Goal: Task Accomplishment & Management: Use online tool/utility

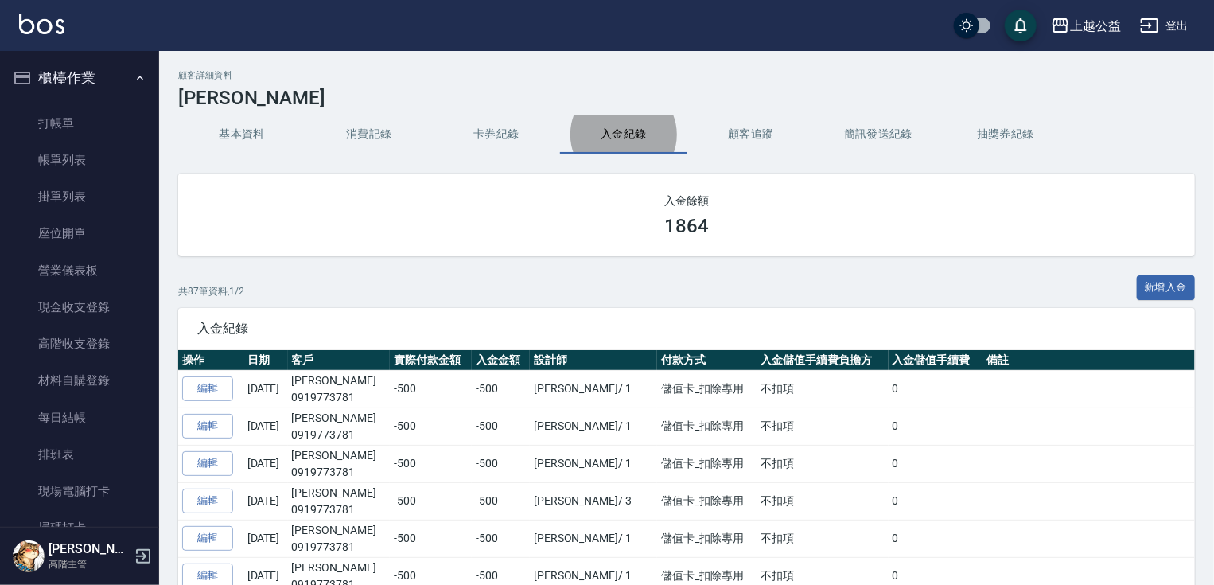
scroll to position [2092, 0]
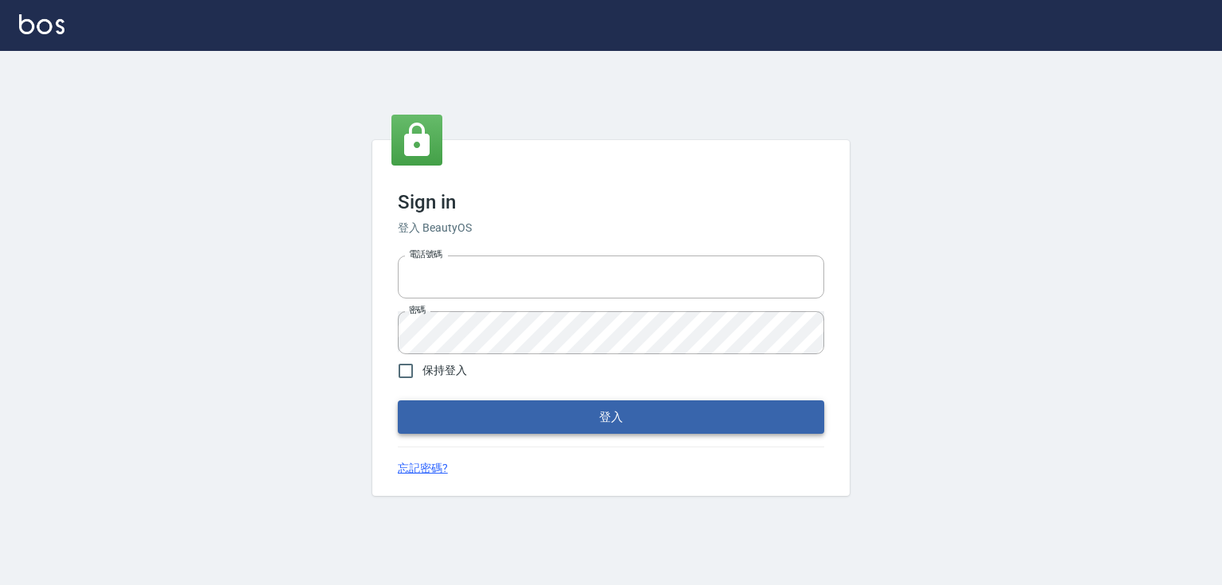
type input "0979268866"
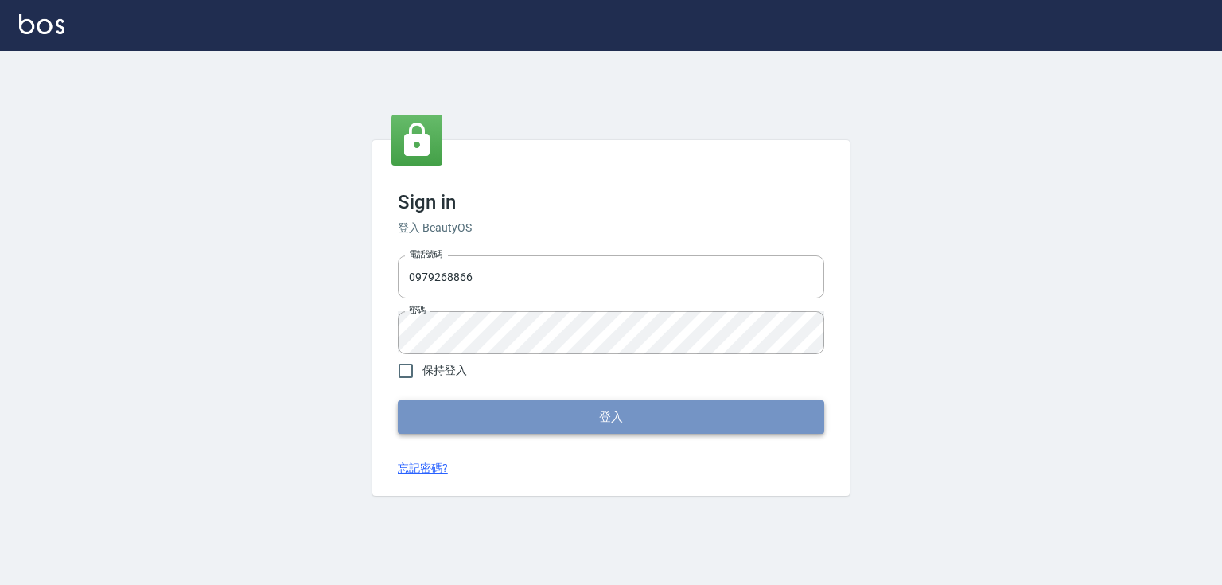
click at [656, 410] on button "登入" at bounding box center [611, 416] width 426 height 33
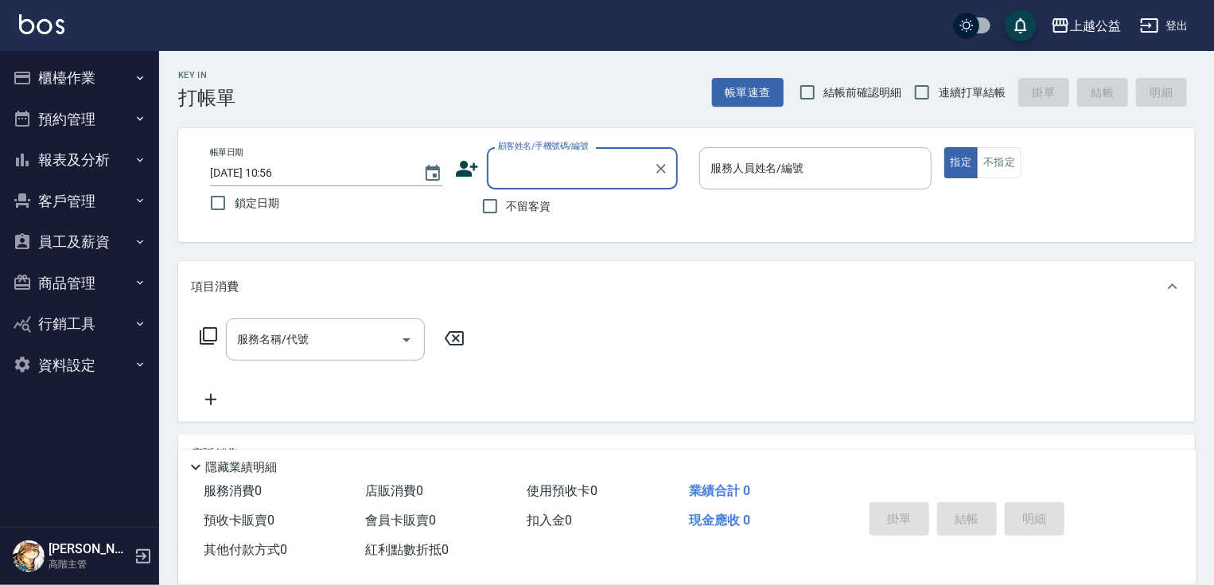
click at [127, 74] on button "櫃檯作業" at bounding box center [79, 77] width 146 height 41
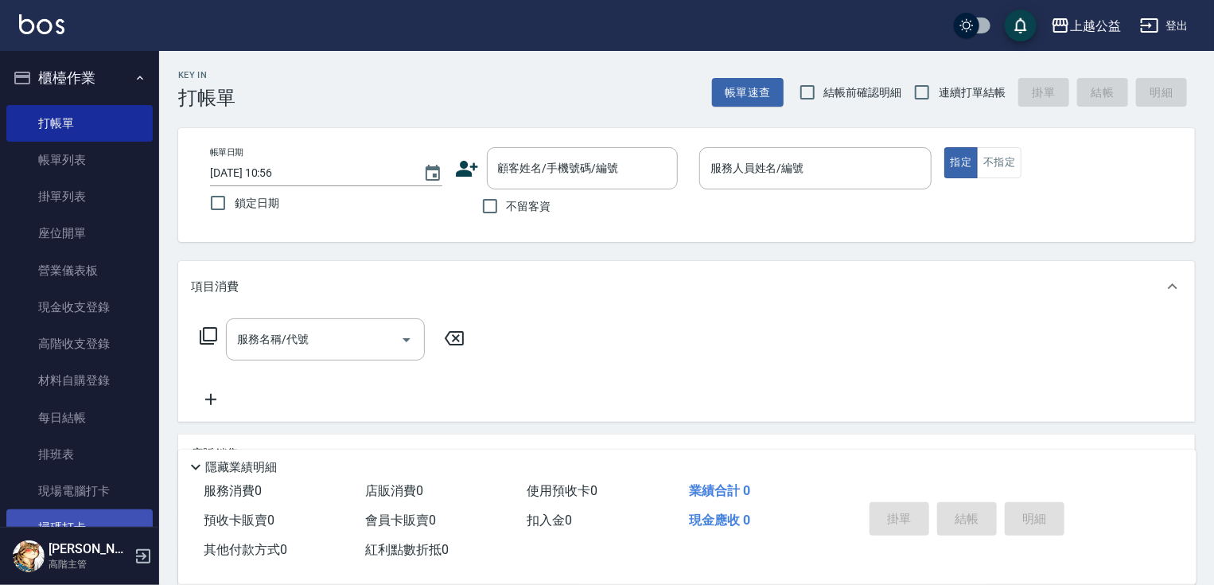
click at [115, 521] on link "掃碼打卡" at bounding box center [79, 527] width 146 height 37
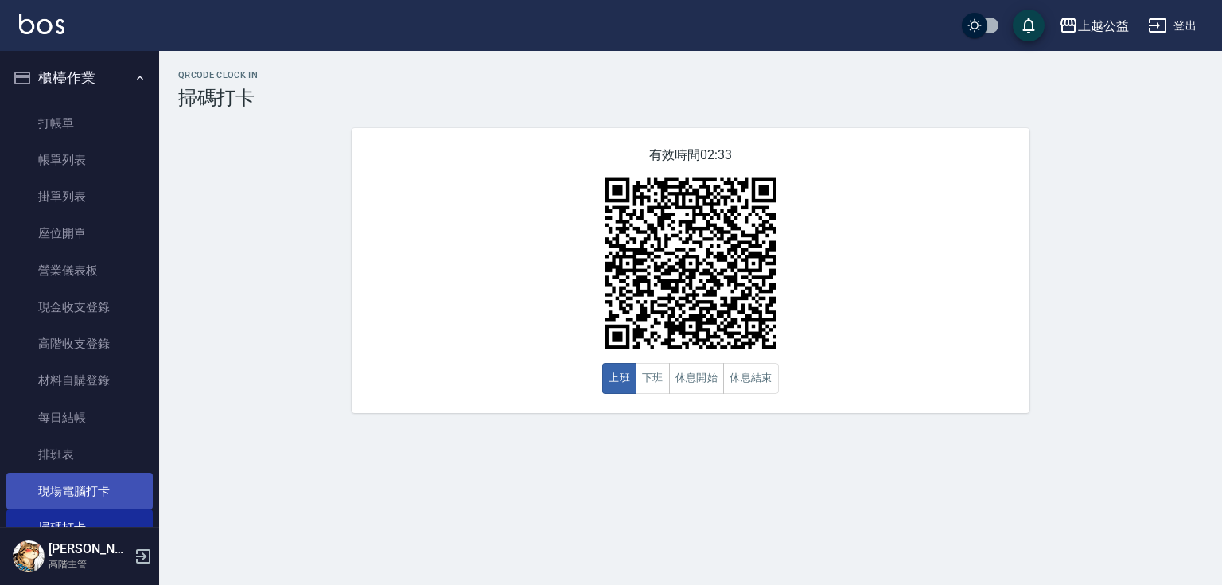
click at [84, 490] on link "現場電腦打卡" at bounding box center [79, 491] width 146 height 37
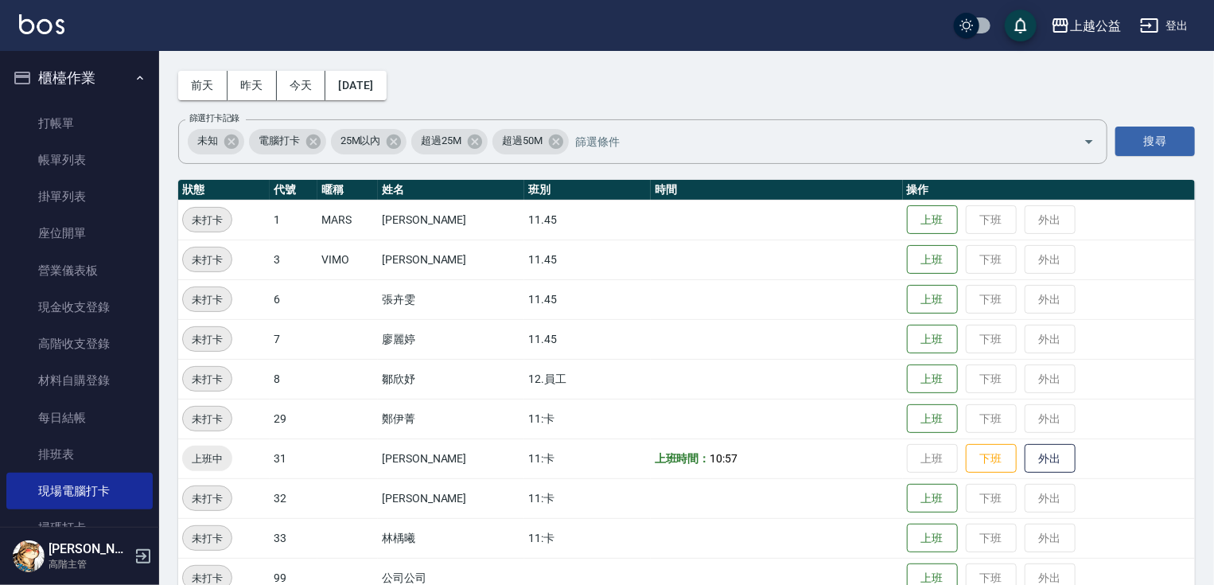
scroll to position [89, 0]
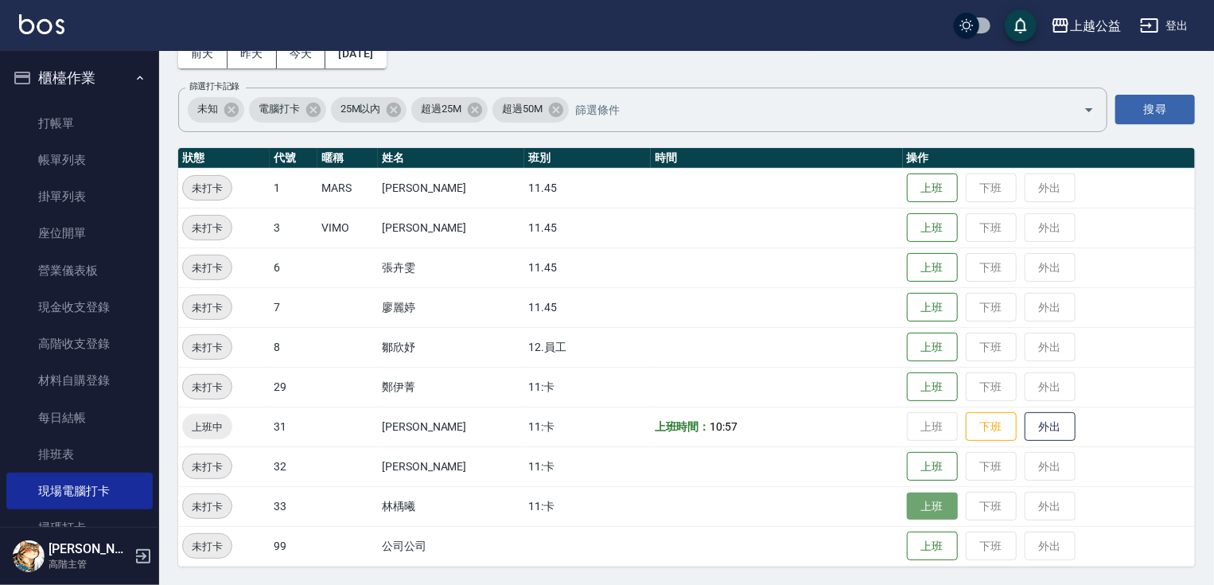
click at [917, 508] on button "上班" at bounding box center [932, 506] width 51 height 28
click at [266, 61] on button "昨天" at bounding box center [252, 53] width 49 height 29
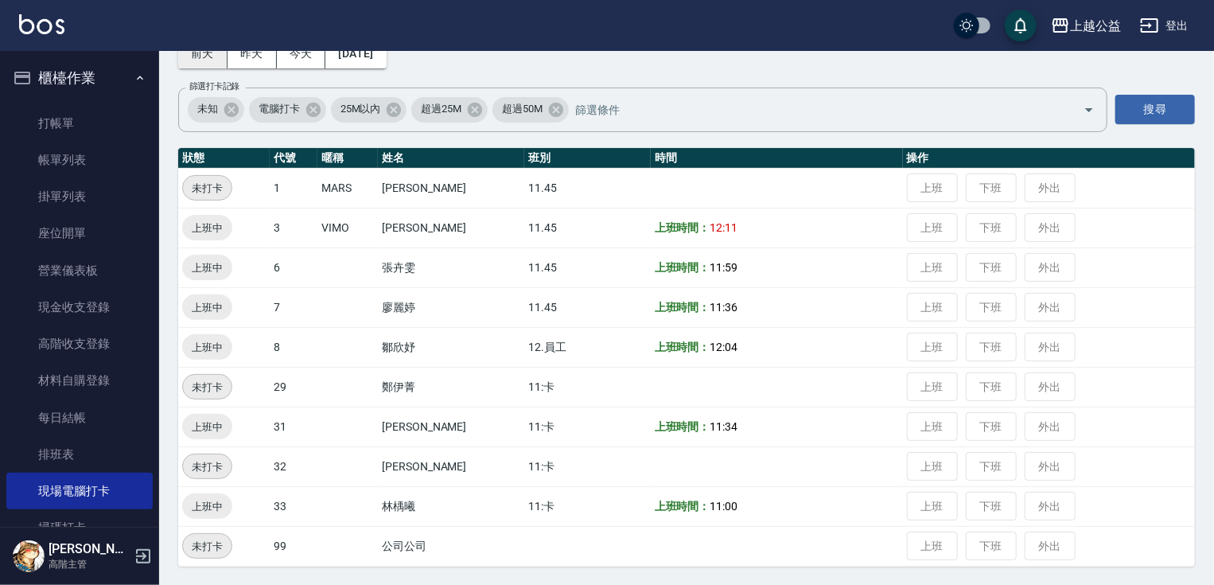
click at [196, 54] on button "前天" at bounding box center [202, 53] width 49 height 29
click at [312, 55] on button "今天" at bounding box center [301, 53] width 49 height 29
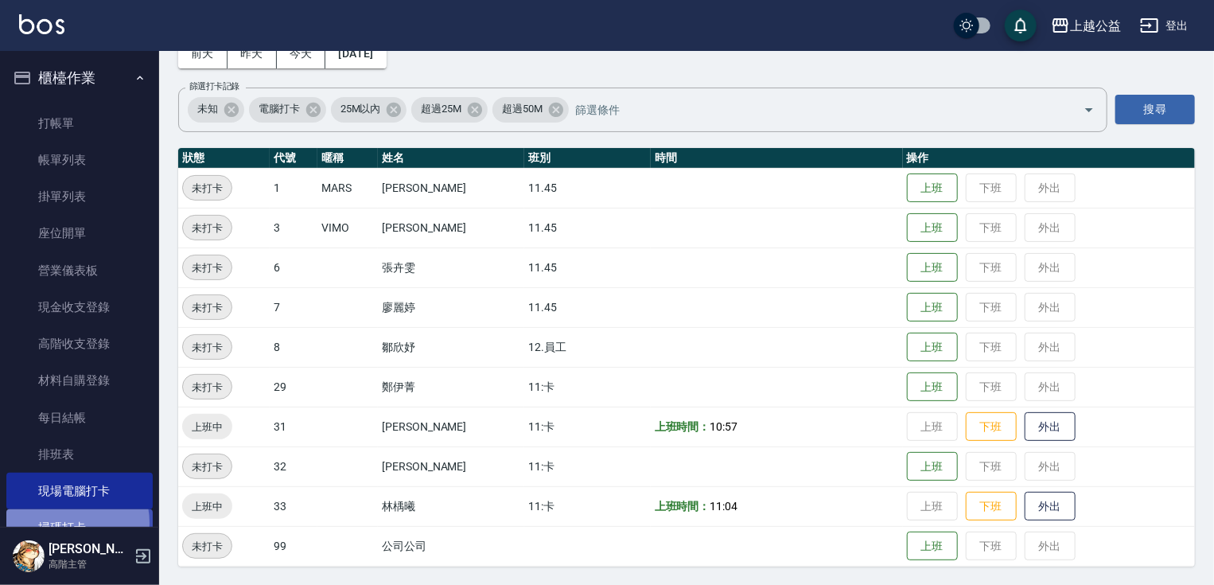
click at [76, 521] on link "掃碼打卡" at bounding box center [79, 527] width 146 height 37
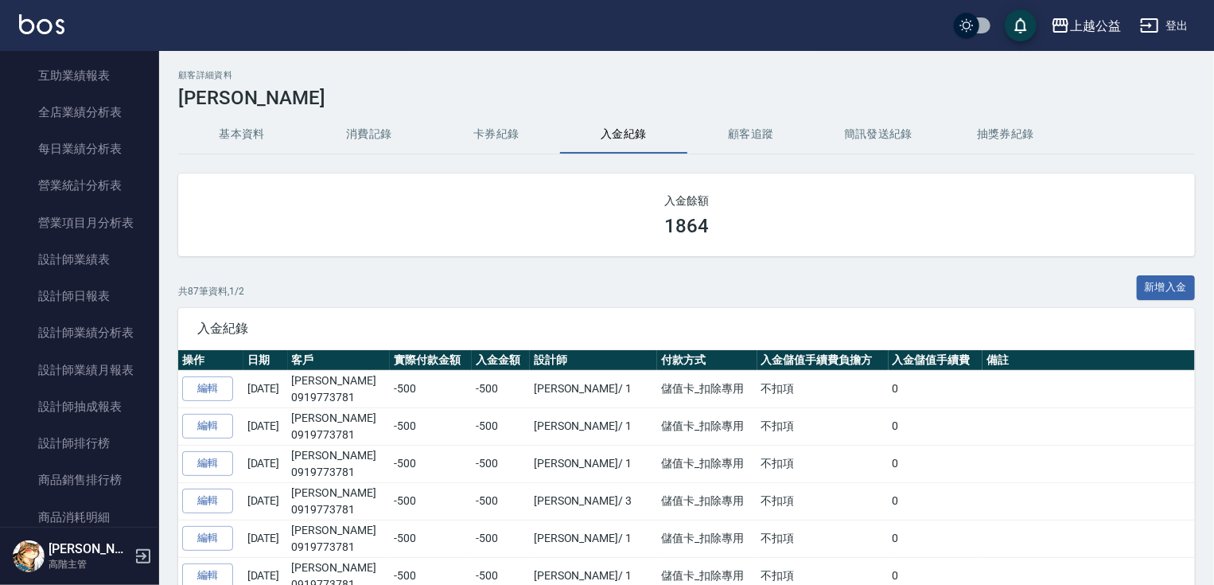
scroll to position [1050, 0]
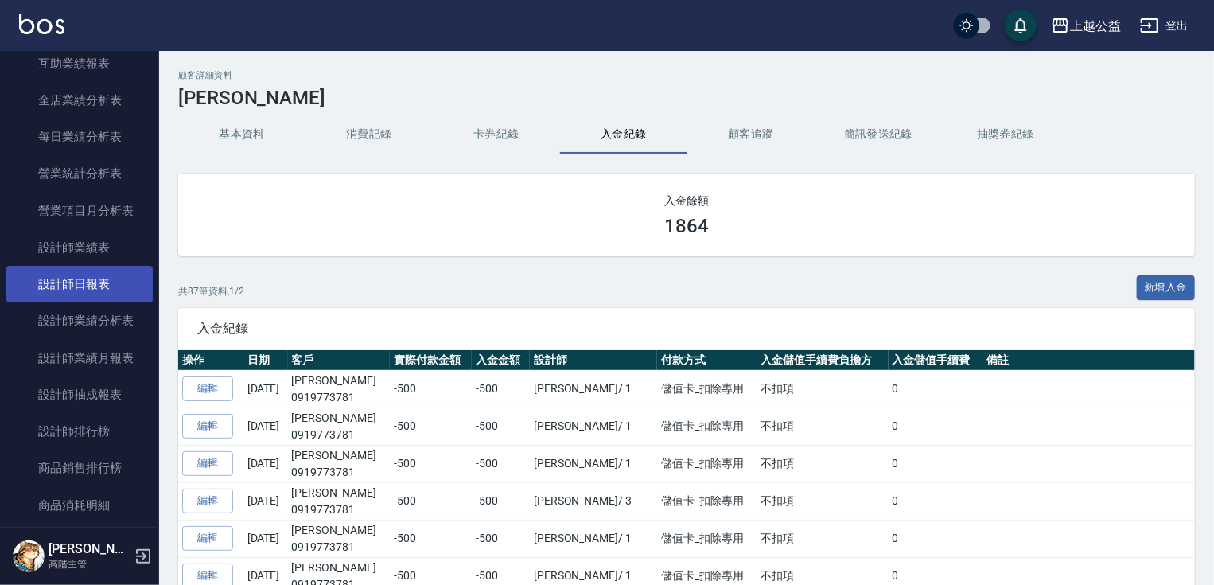
click at [90, 280] on link "設計師日報表" at bounding box center [79, 284] width 146 height 37
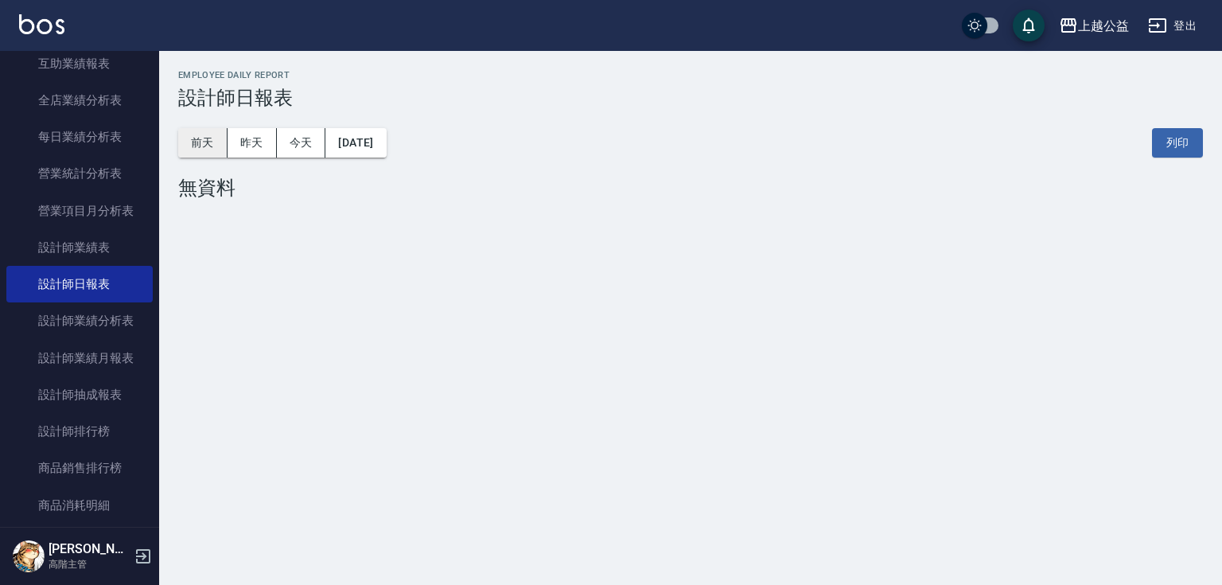
click at [219, 145] on button "前天" at bounding box center [202, 142] width 49 height 29
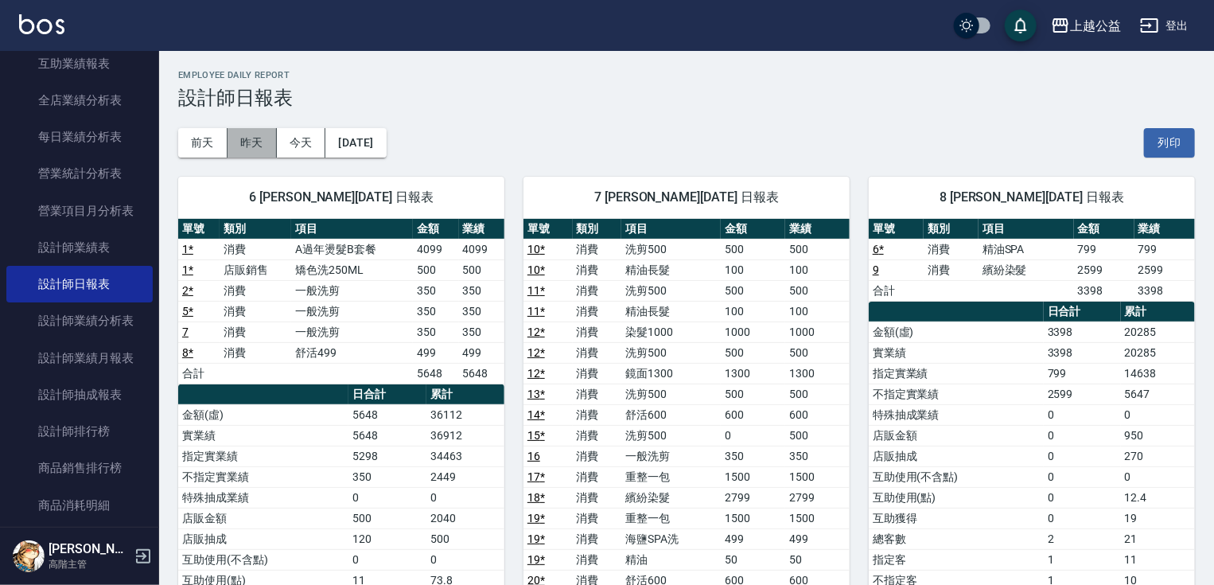
click at [264, 142] on button "昨天" at bounding box center [252, 142] width 49 height 29
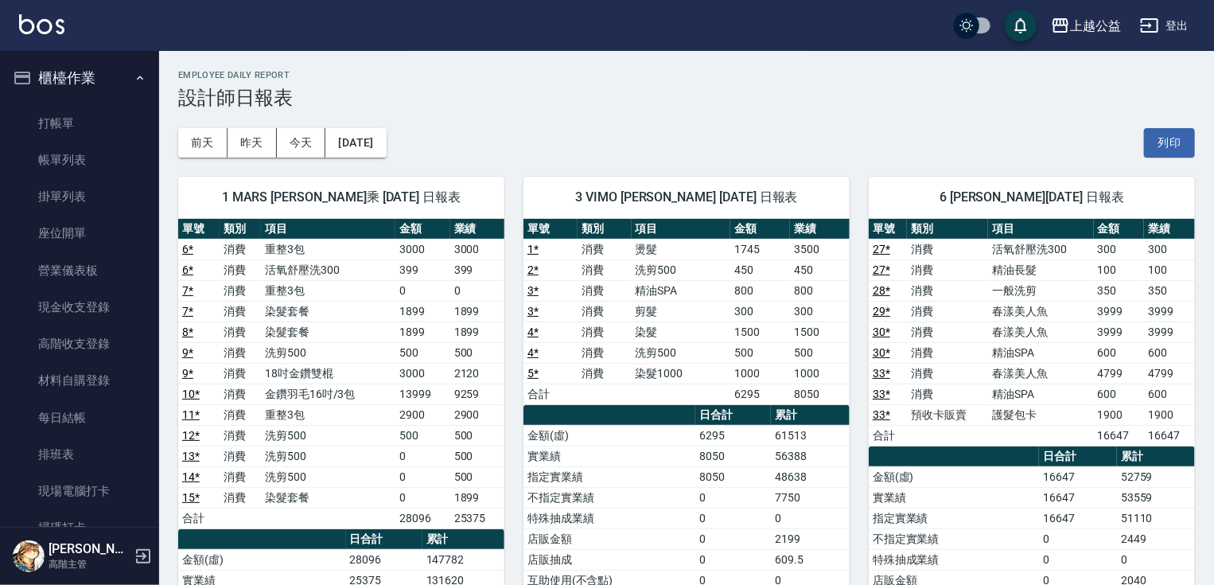
click at [42, 76] on button "櫃檯作業" at bounding box center [79, 77] width 146 height 41
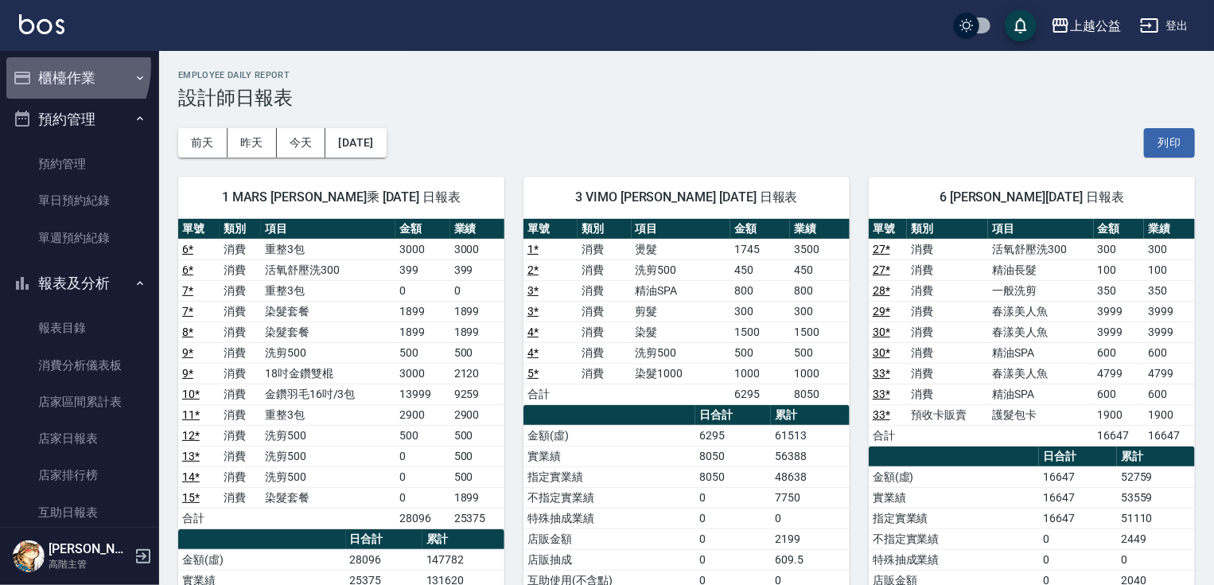
click at [53, 67] on button "櫃檯作業" at bounding box center [79, 77] width 146 height 41
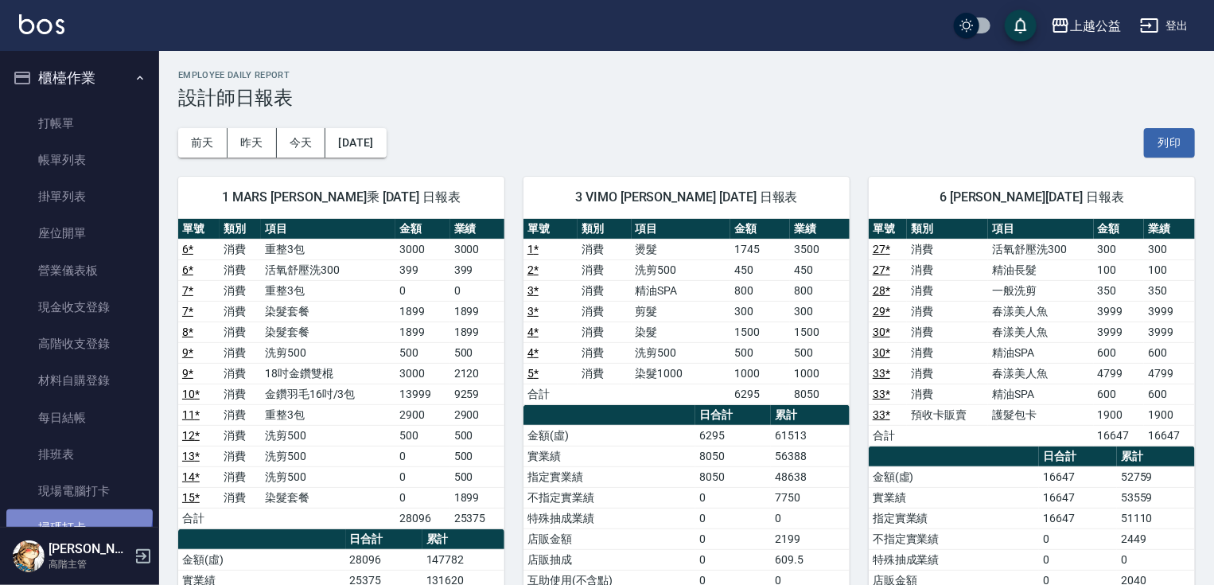
click at [67, 512] on link "掃碼打卡" at bounding box center [79, 527] width 146 height 37
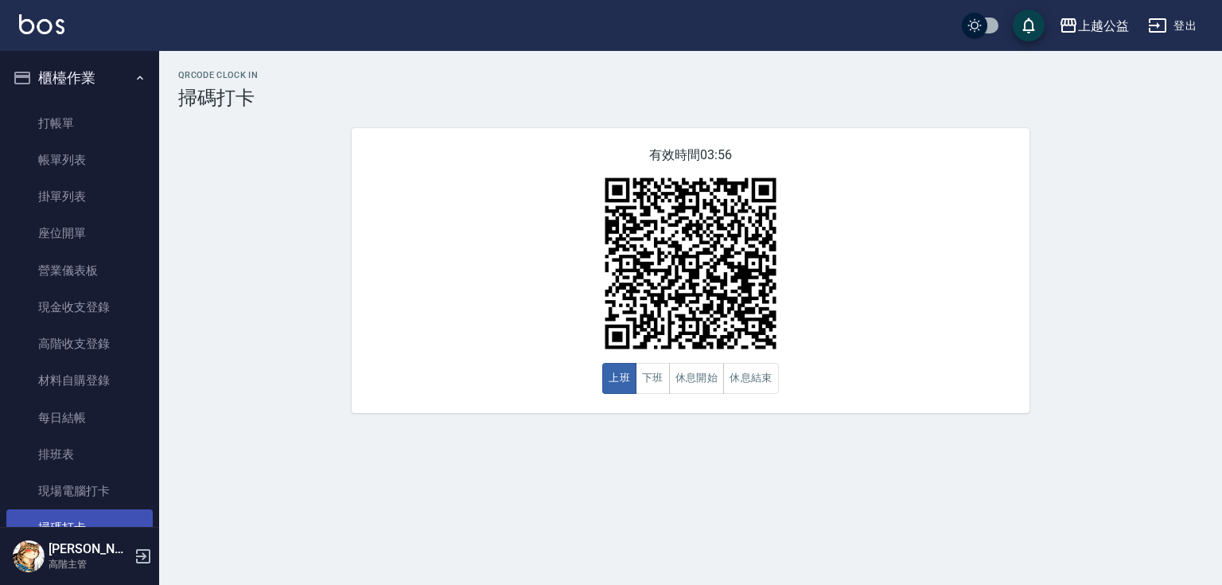
click at [6, 509] on link "掃碼打卡" at bounding box center [79, 527] width 146 height 37
